Goal: Task Accomplishment & Management: Manage account settings

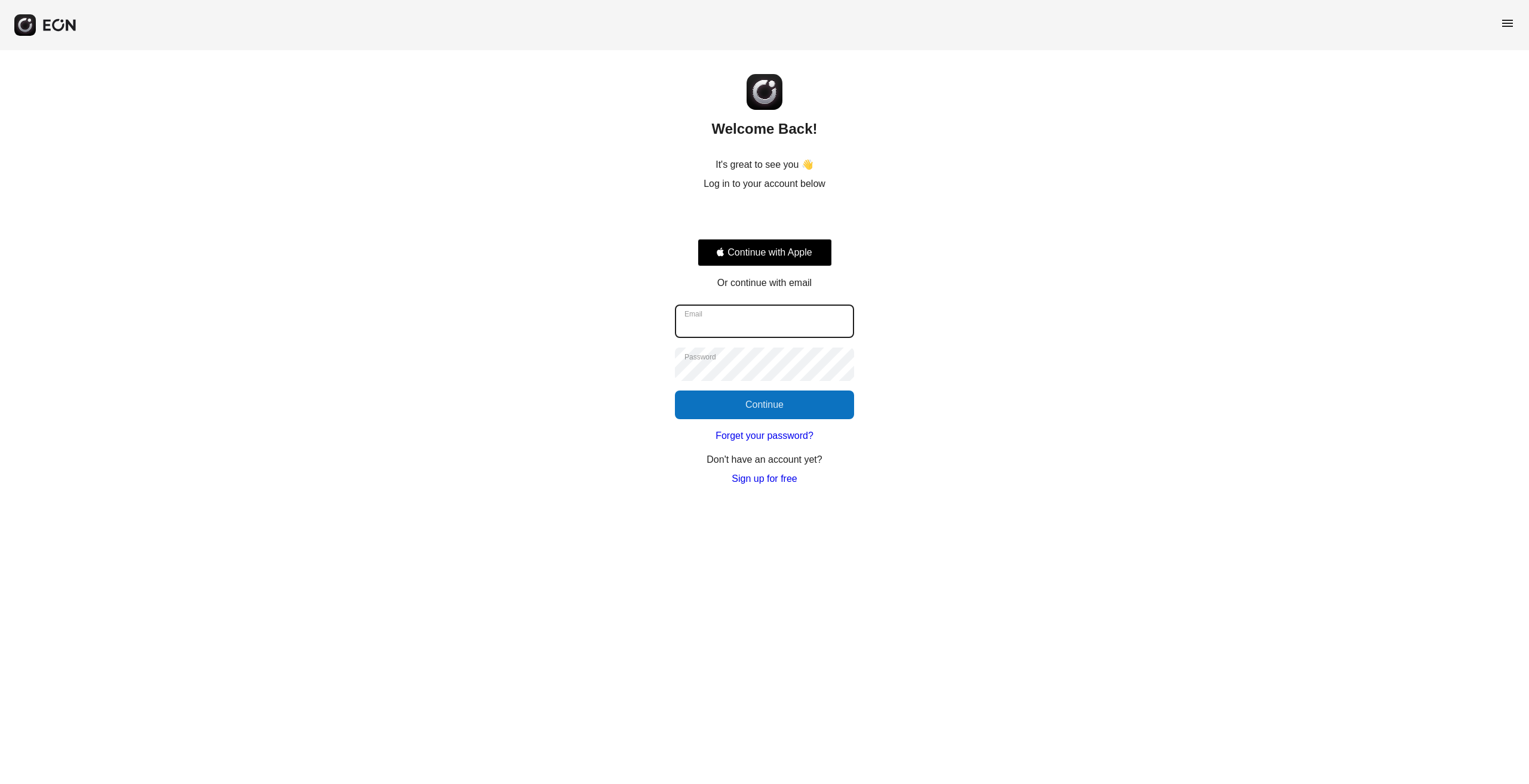
click at [710, 317] on input "Email" at bounding box center [764, 321] width 179 height 34
click at [739, 318] on input "Email" at bounding box center [764, 321] width 179 height 34
type input "**********"
click at [714, 406] on button "Continue" at bounding box center [764, 404] width 179 height 29
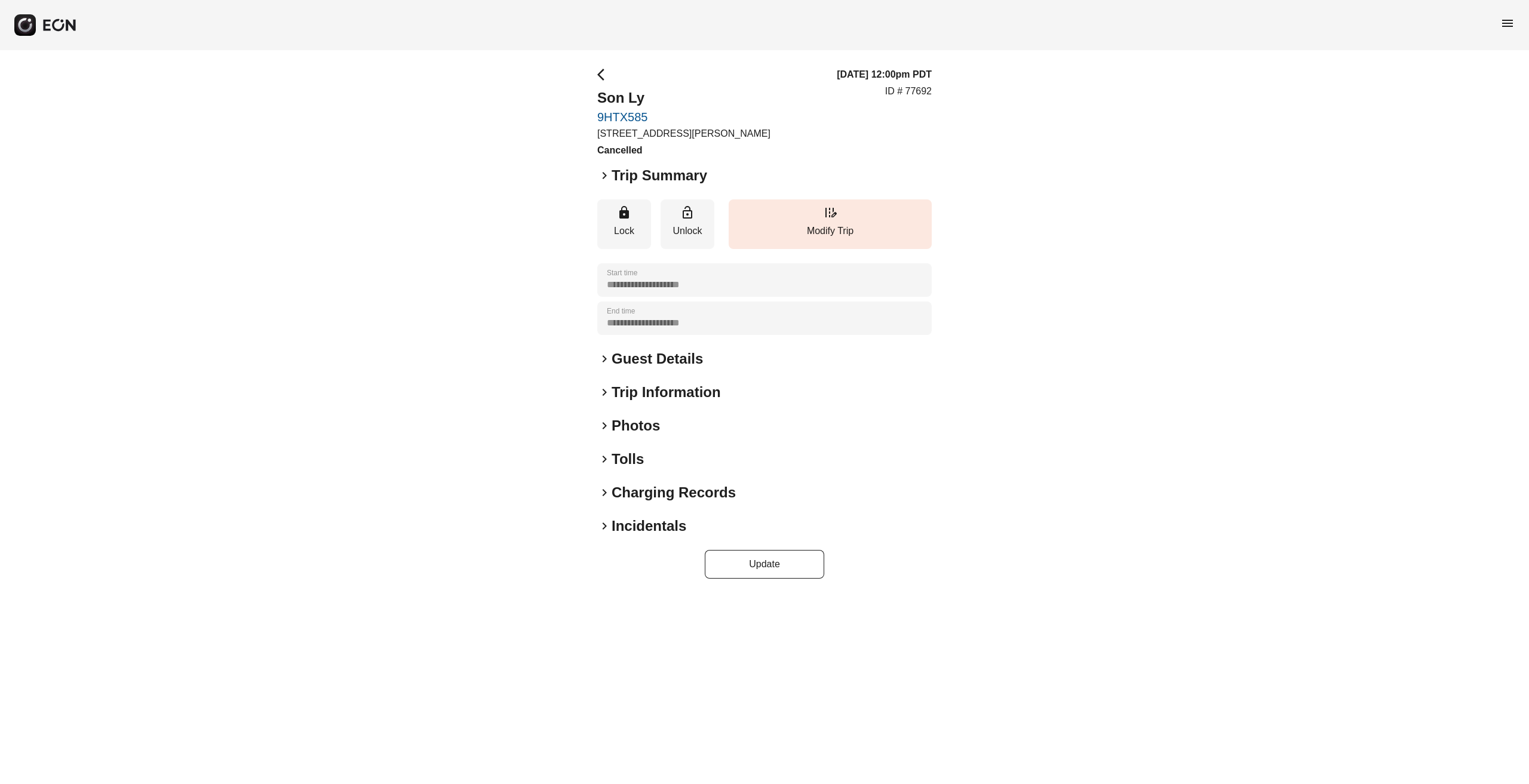
click at [1507, 21] on span "menu" at bounding box center [1507, 23] width 14 height 14
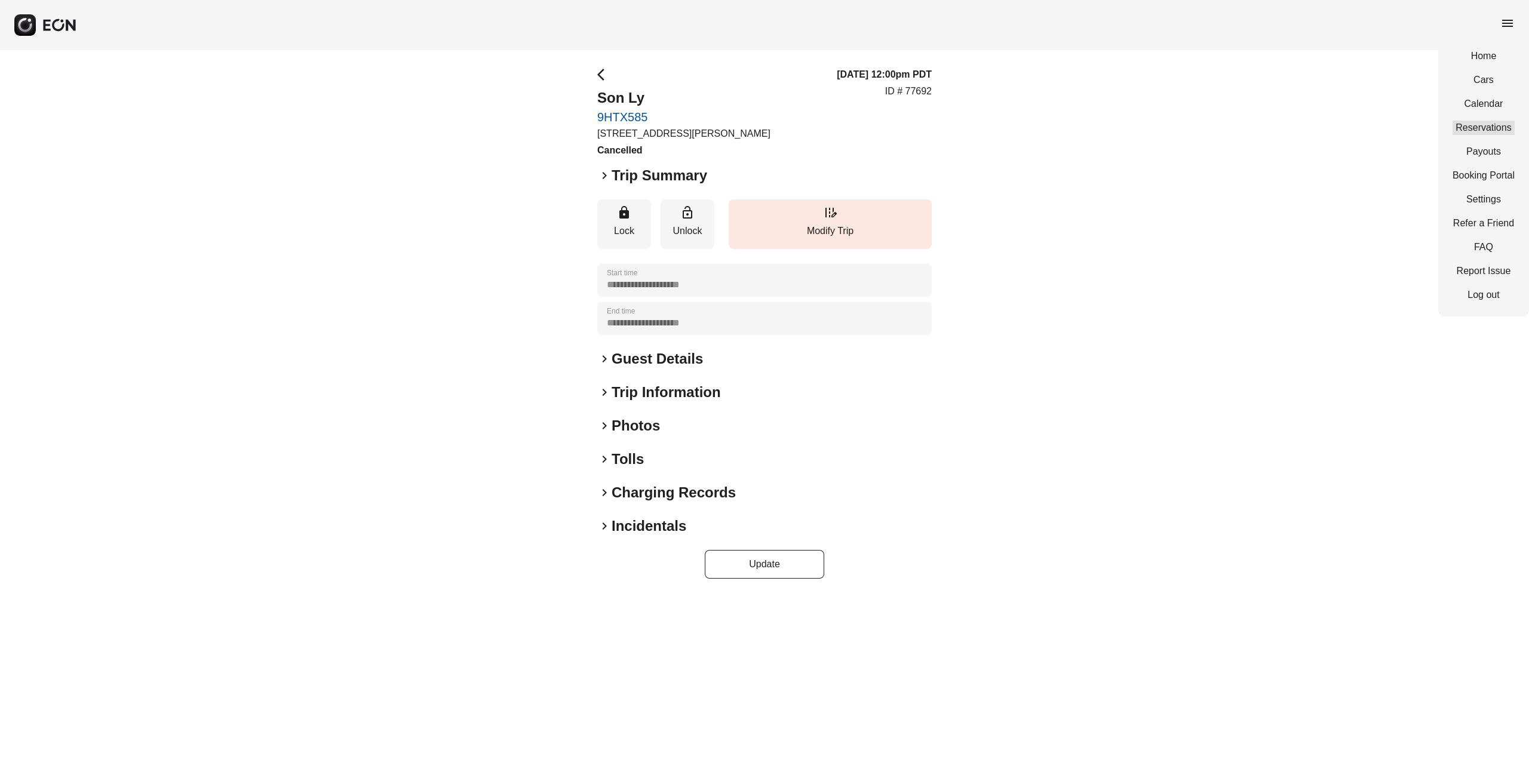
click at [1487, 131] on link "Reservations" at bounding box center [1483, 128] width 62 height 14
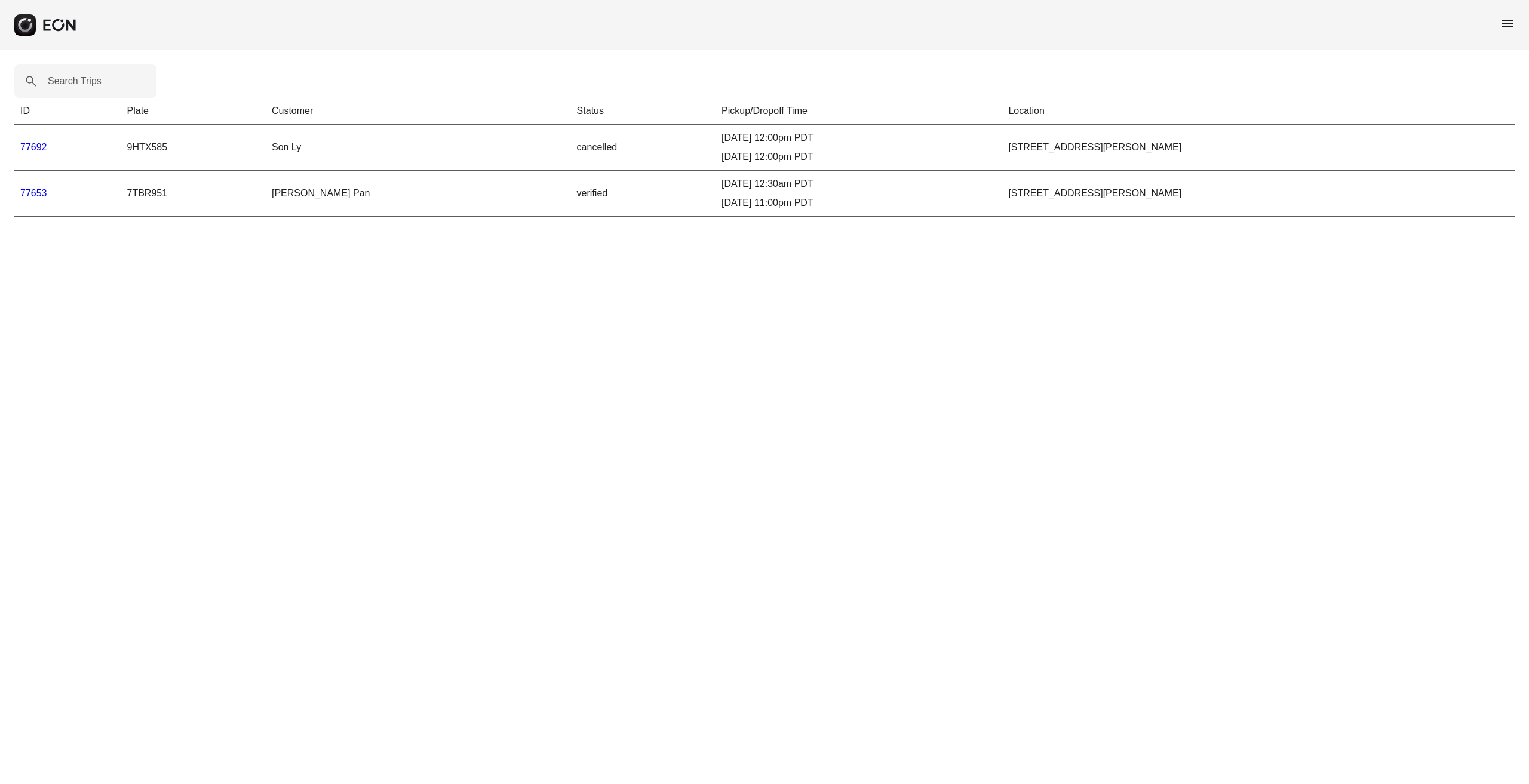
click at [33, 143] on link "77692" at bounding box center [34, 147] width 27 height 10
click at [31, 192] on link "77653" at bounding box center [34, 193] width 27 height 10
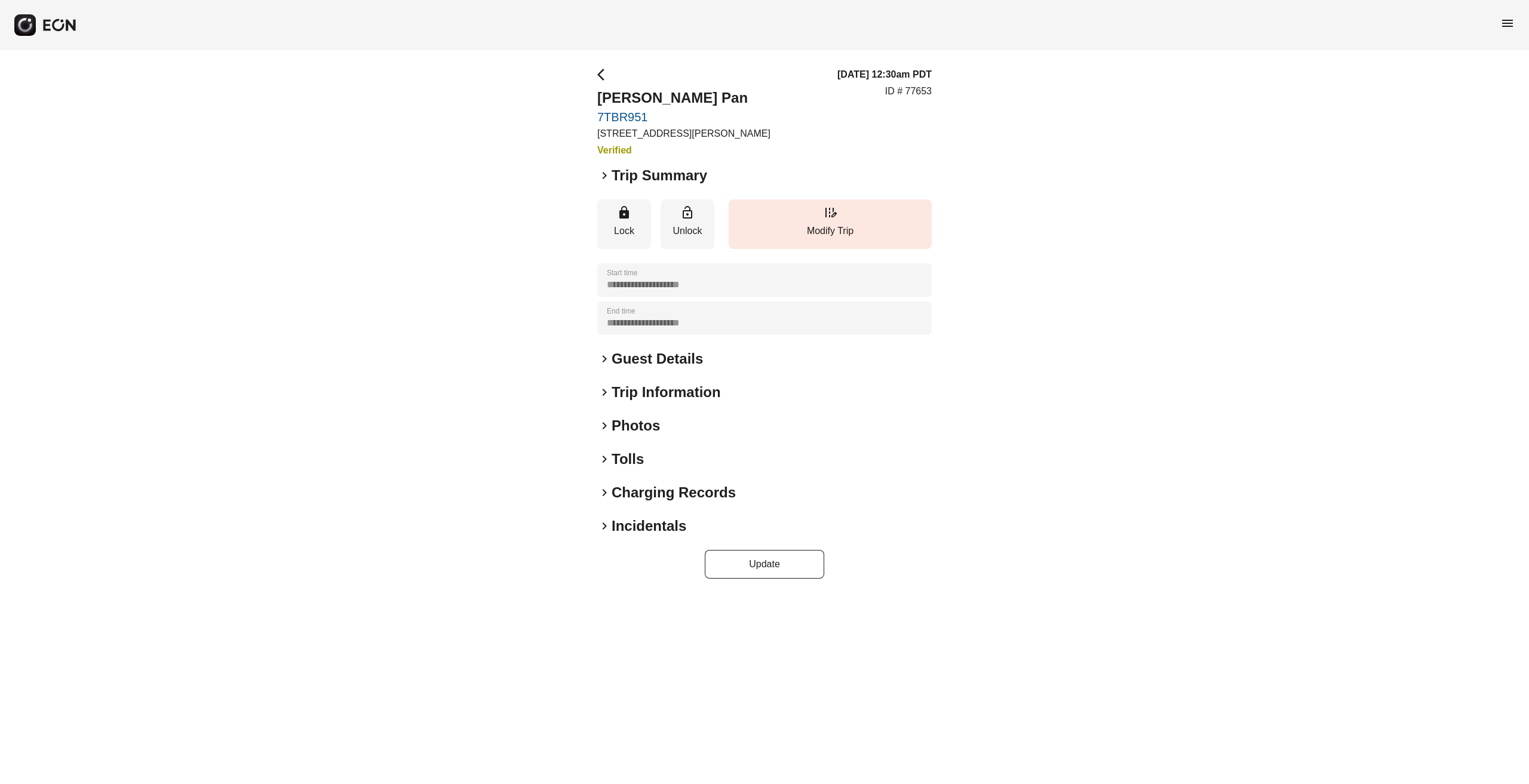
click at [675, 356] on h2 "Guest Details" at bounding box center [657, 358] width 91 height 19
click at [602, 75] on span "arrow_back_ios" at bounding box center [604, 74] width 14 height 14
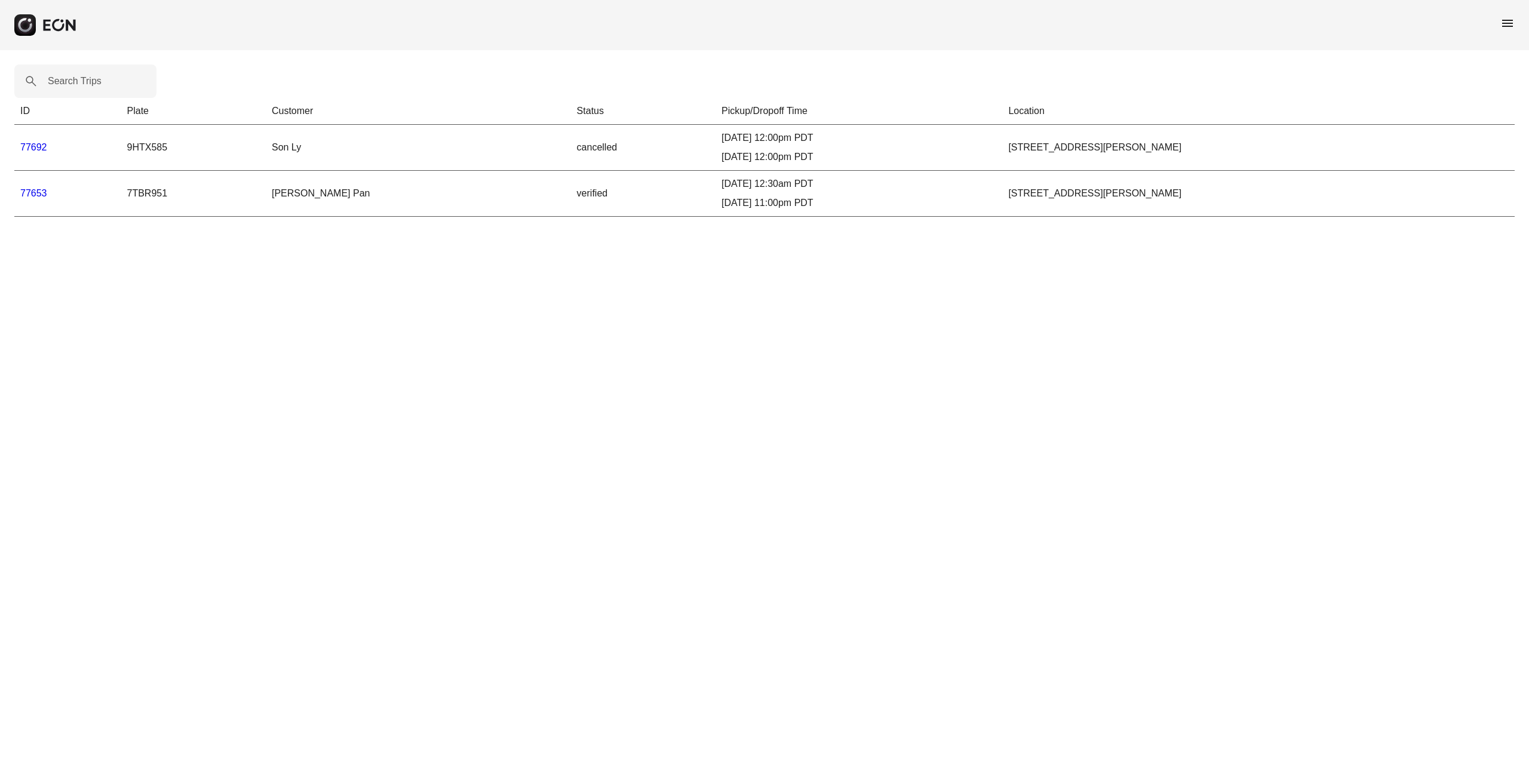
click at [37, 192] on link "77653" at bounding box center [34, 193] width 27 height 10
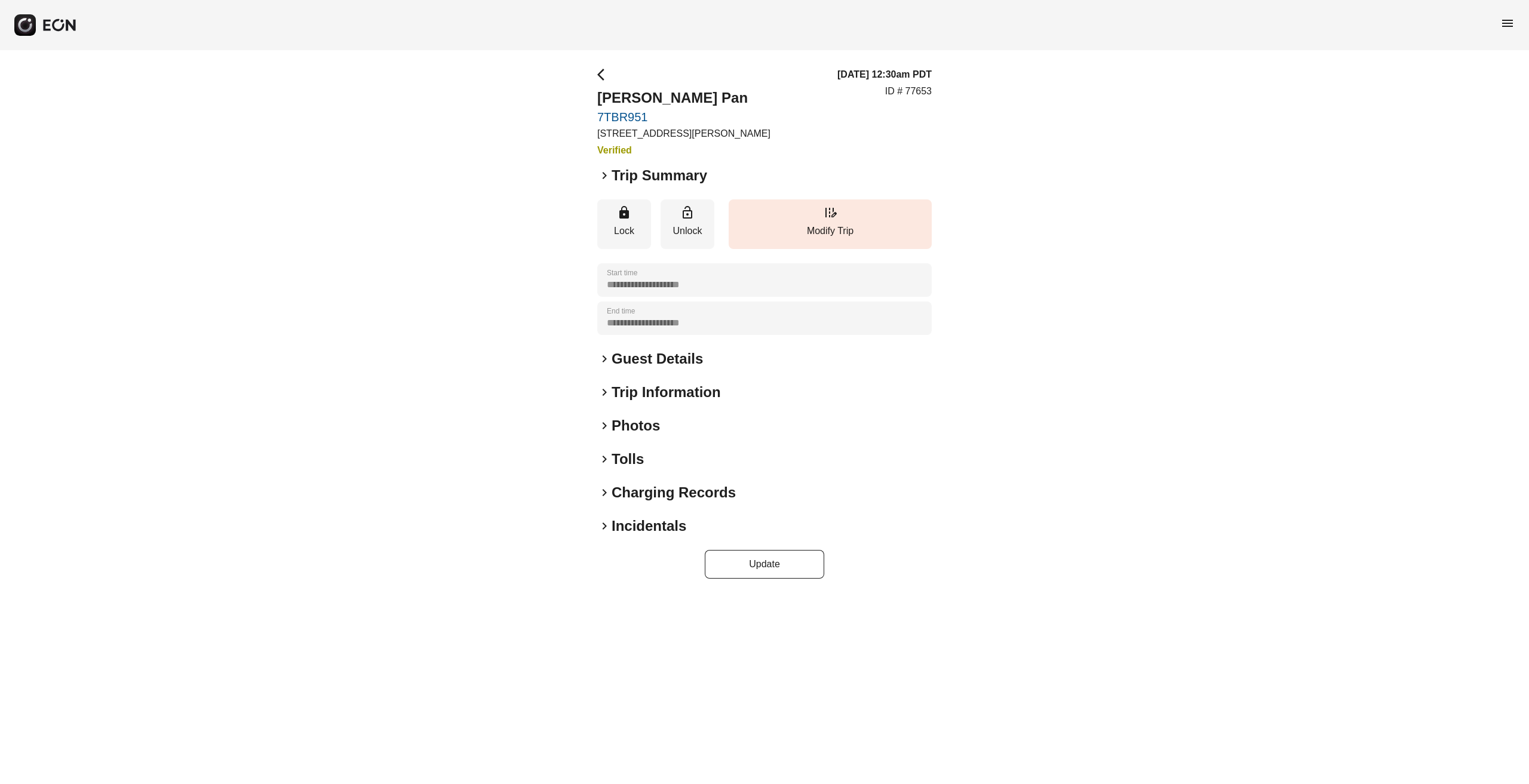
click at [602, 76] on span "arrow_back_ios" at bounding box center [604, 74] width 14 height 14
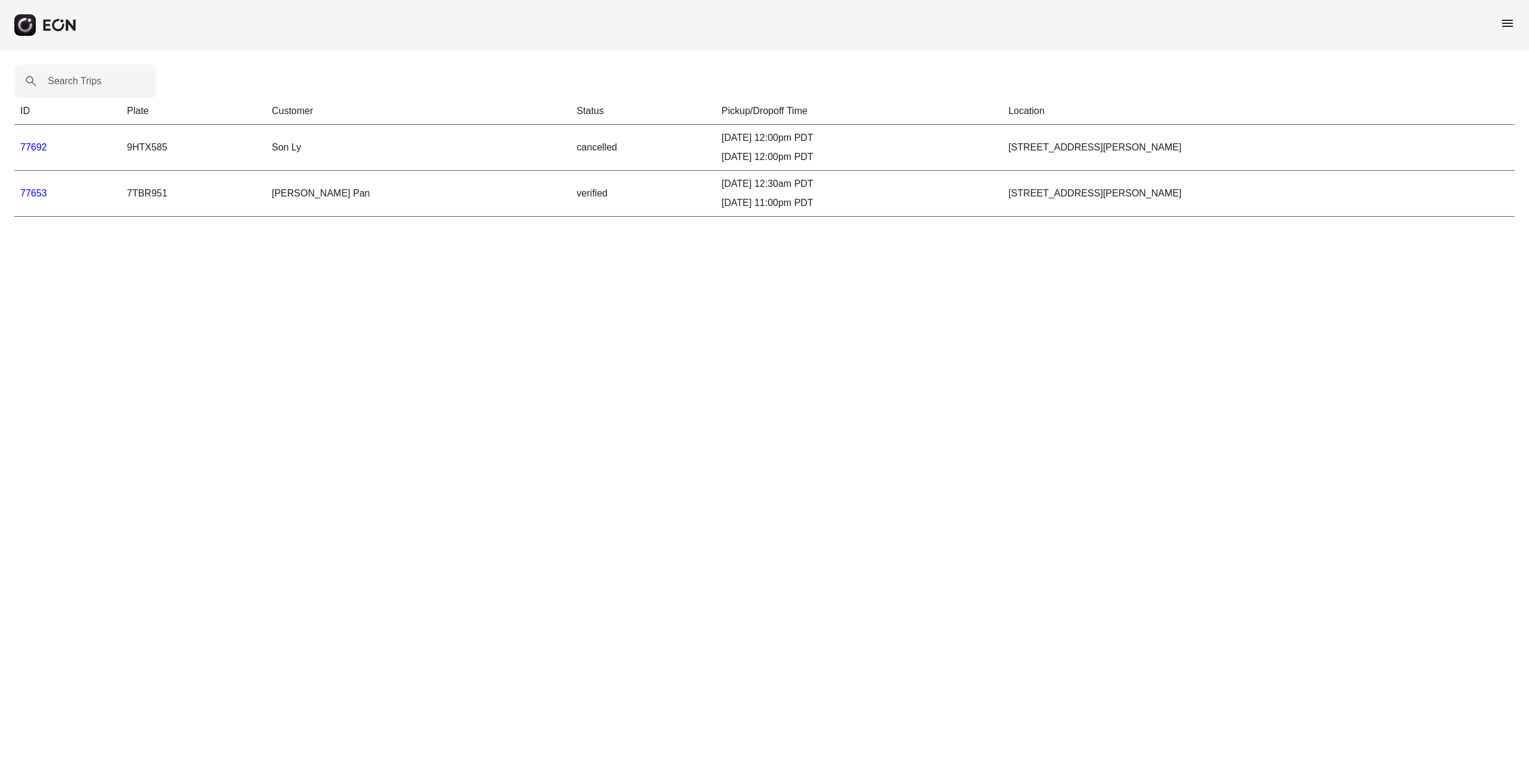
click at [35, 192] on link "77653" at bounding box center [34, 193] width 27 height 10
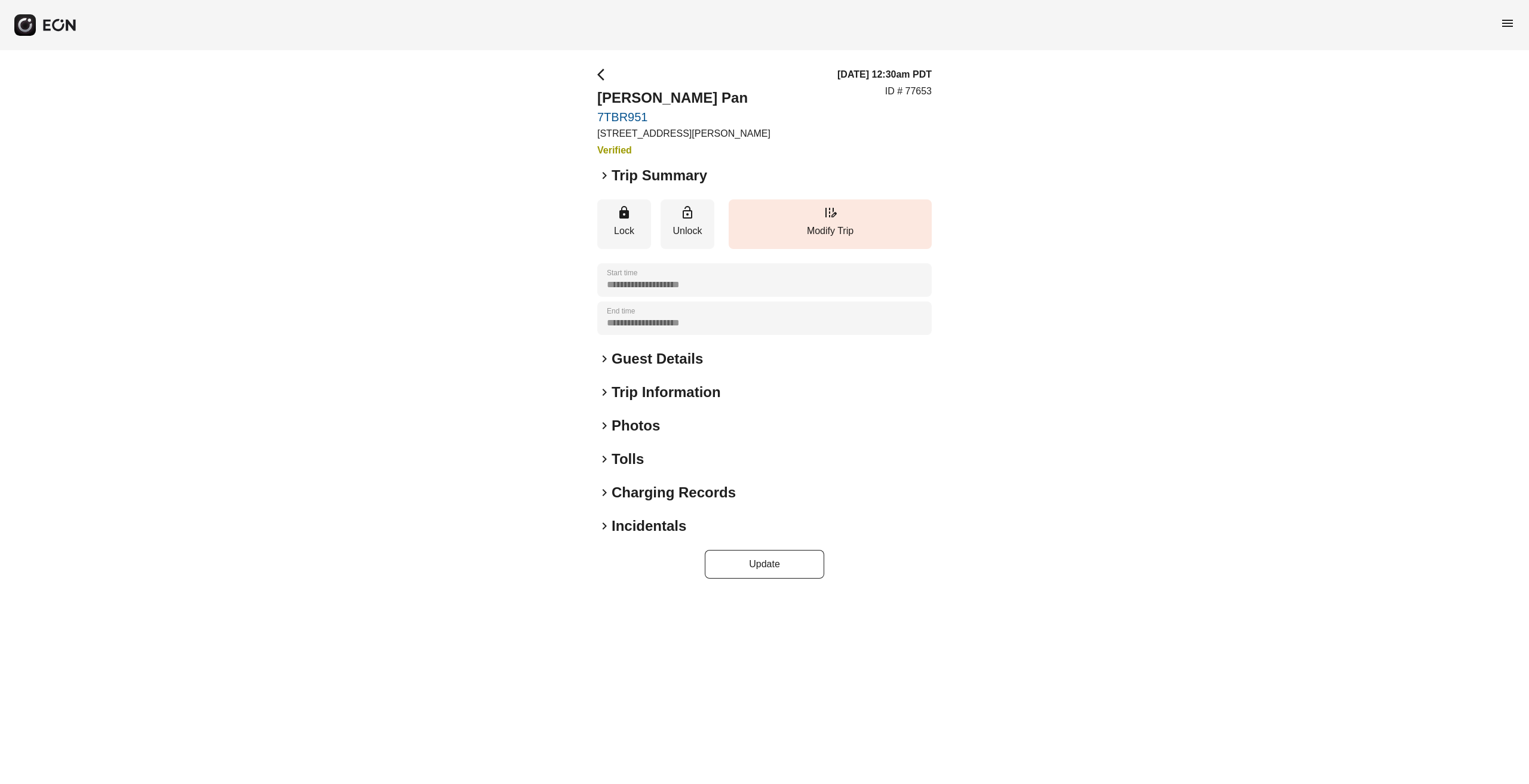
click at [663, 363] on h2 "Guest Details" at bounding box center [657, 358] width 91 height 19
click at [663, 421] on h2 "Trip Information" at bounding box center [666, 420] width 109 height 19
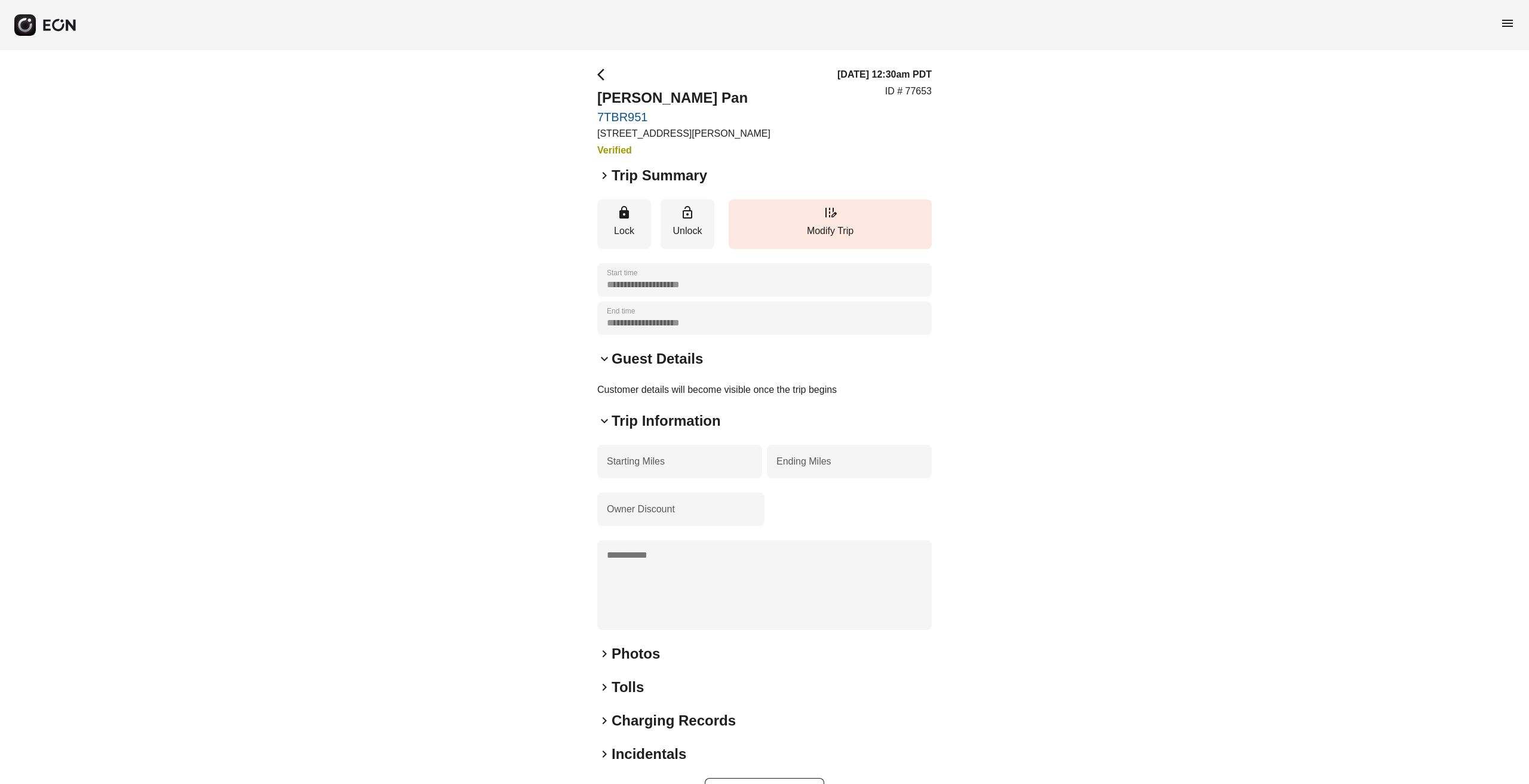
click at [513, 485] on div "**********" at bounding box center [764, 437] width 1529 height 774
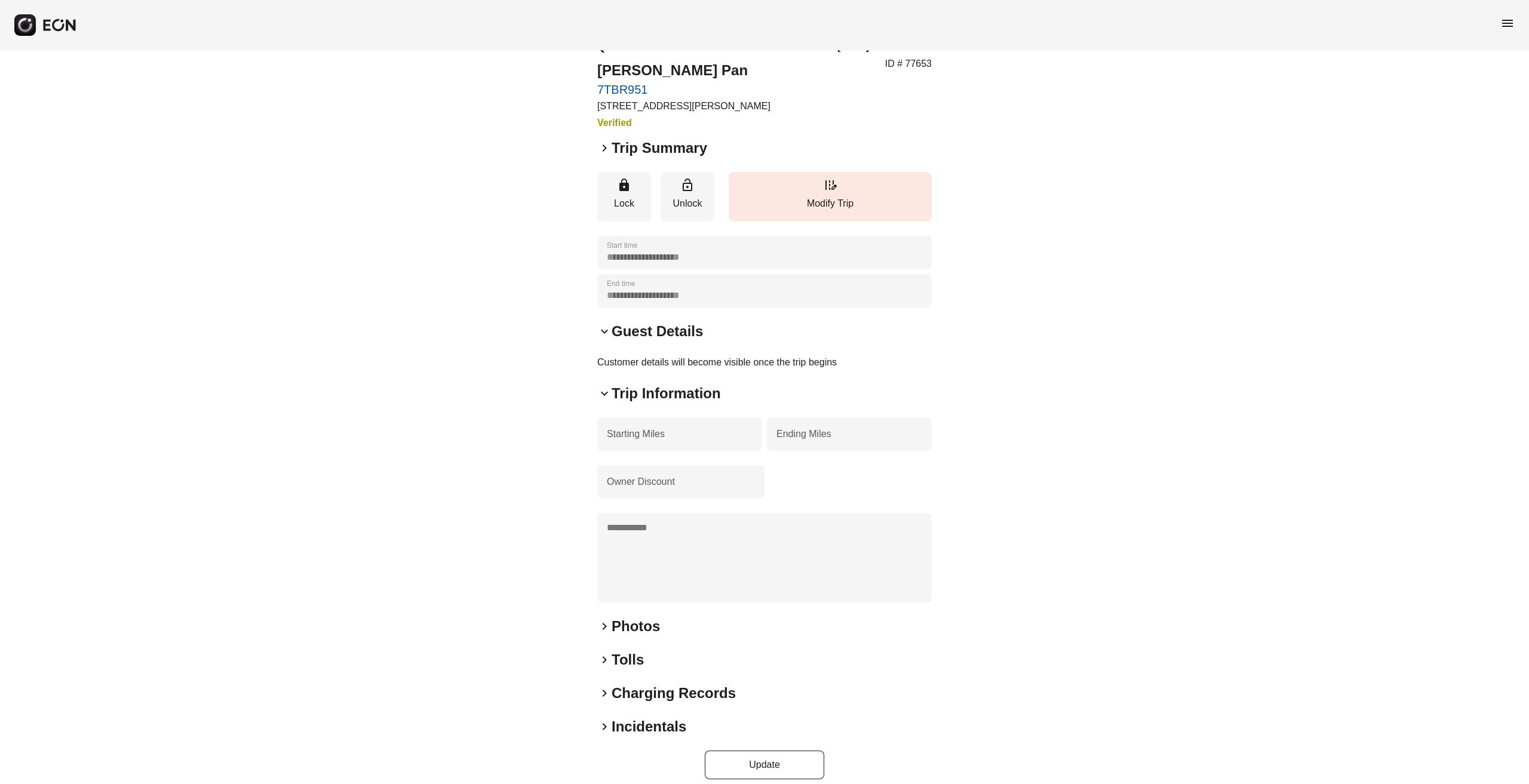
scroll to position [40, 0]
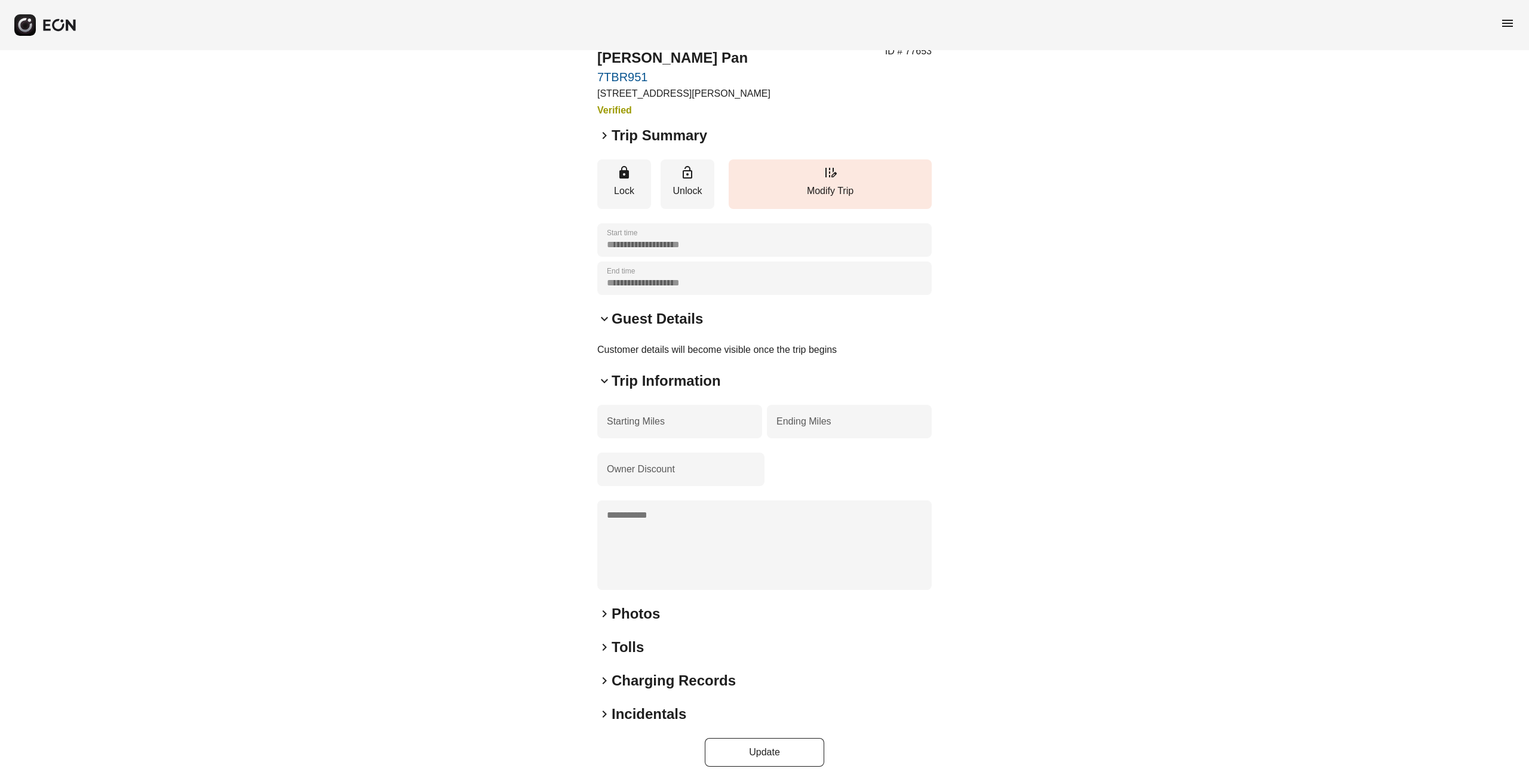
click at [634, 617] on h2 "Photos" at bounding box center [635, 613] width 48 height 19
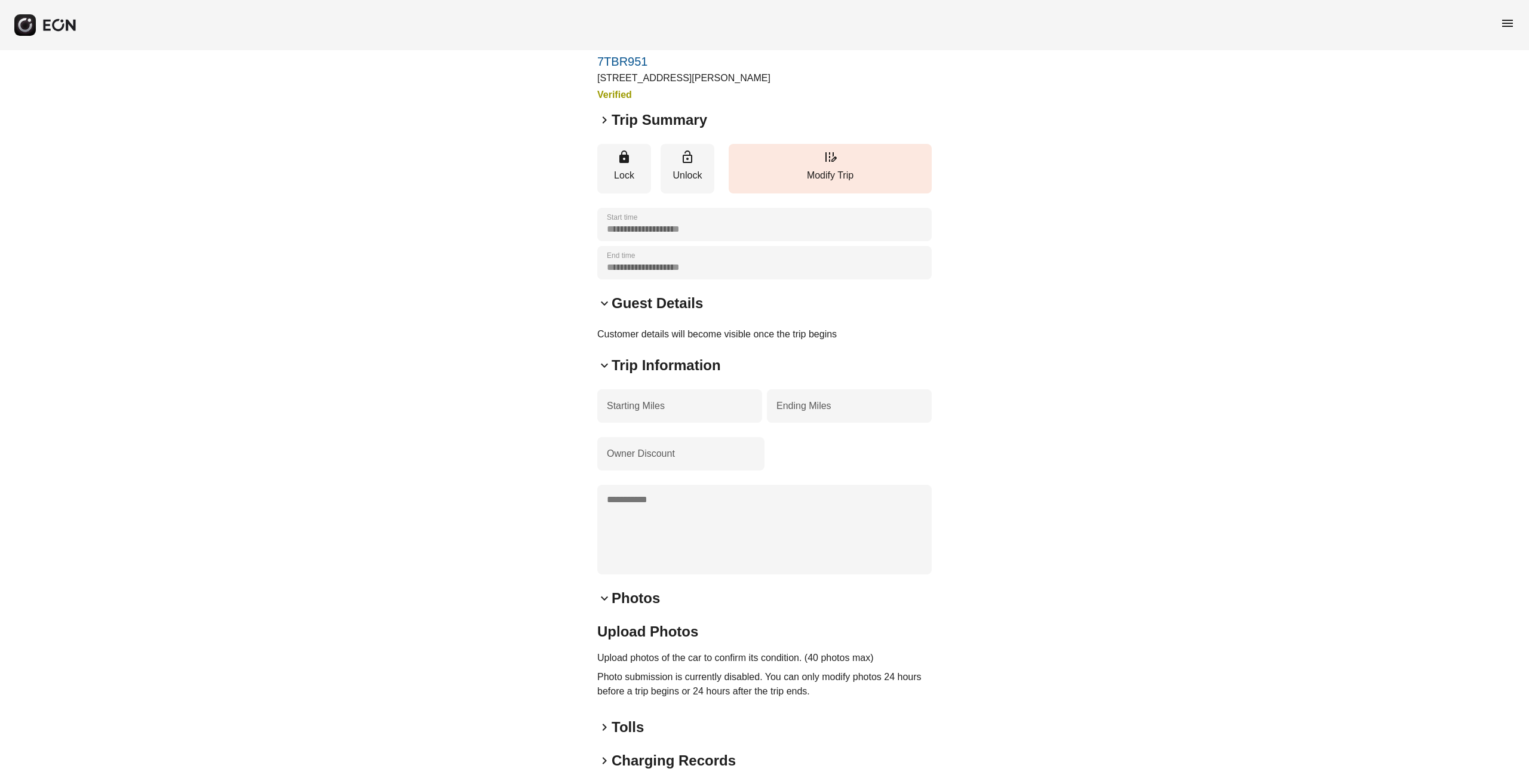
scroll to position [0, 0]
